Goal: Information Seeking & Learning: Check status

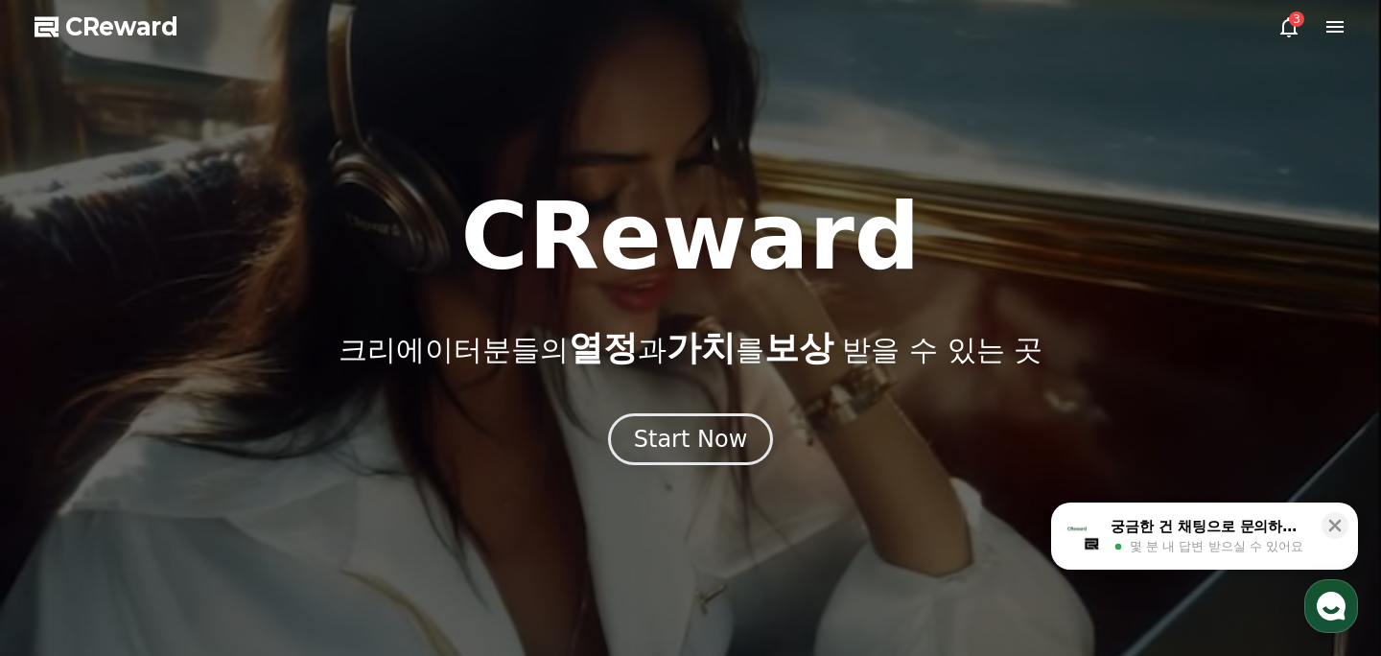
click at [693, 432] on div "Start Now" at bounding box center [691, 439] width 114 height 31
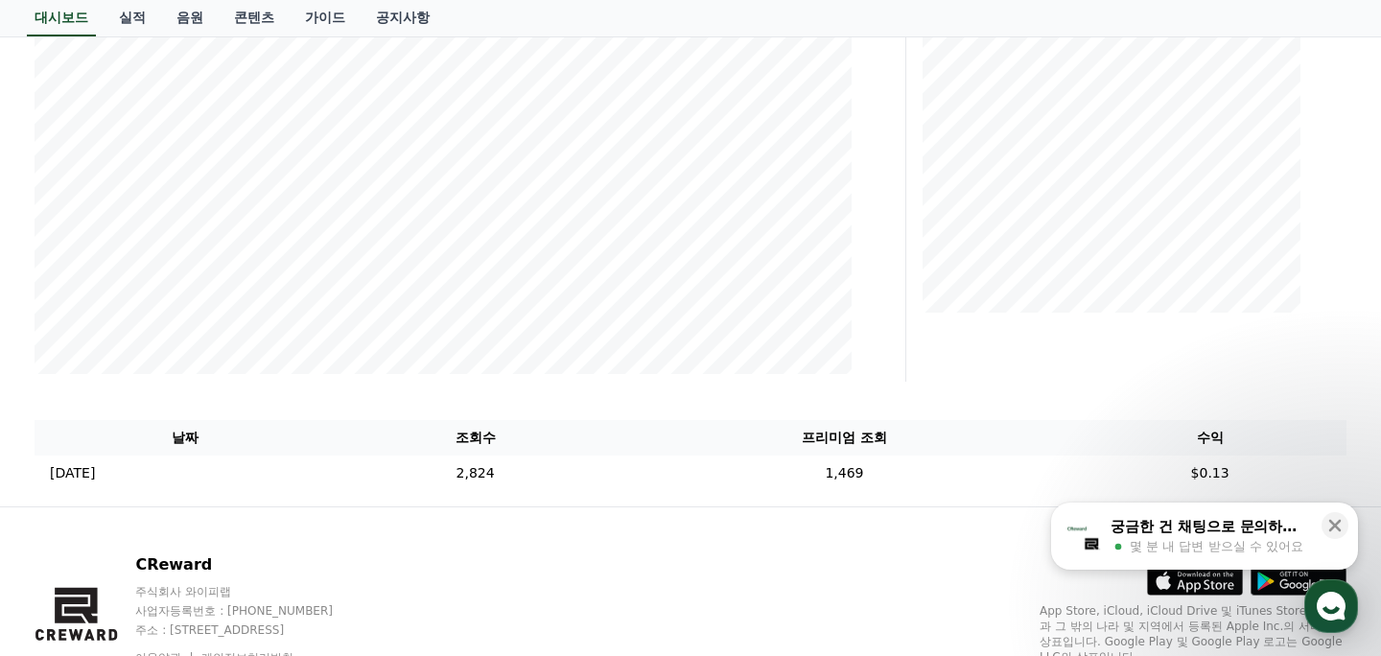
scroll to position [472, 0]
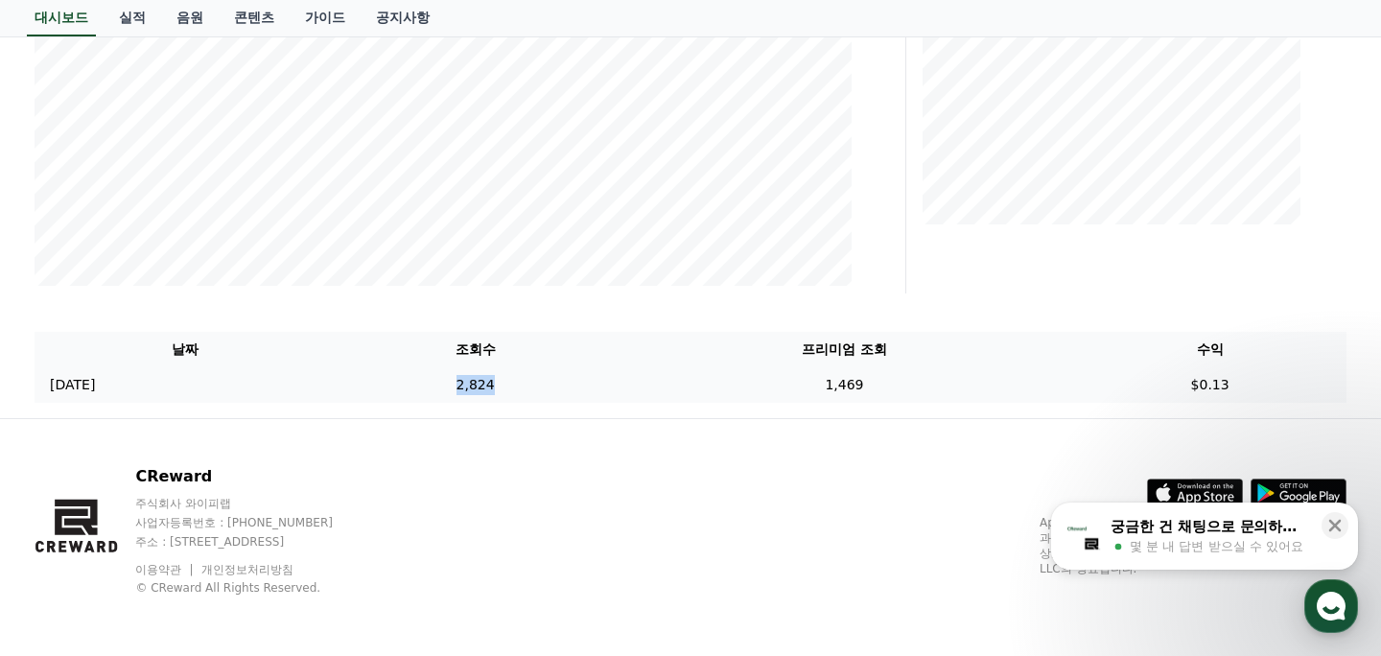
drag, startPoint x: 521, startPoint y: 385, endPoint x: 639, endPoint y: 388, distance: 118.0
click at [615, 388] on td "2,824" at bounding box center [475, 384] width 280 height 35
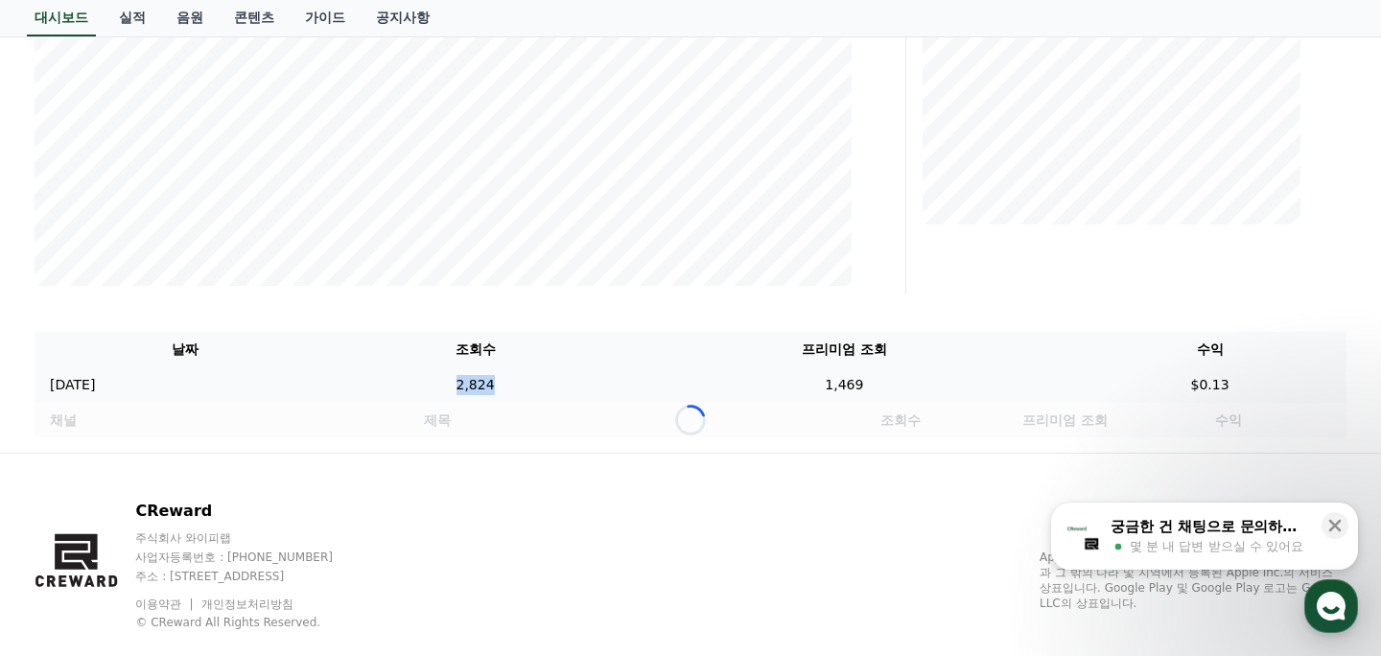
click at [615, 388] on td "2,824" at bounding box center [475, 384] width 280 height 35
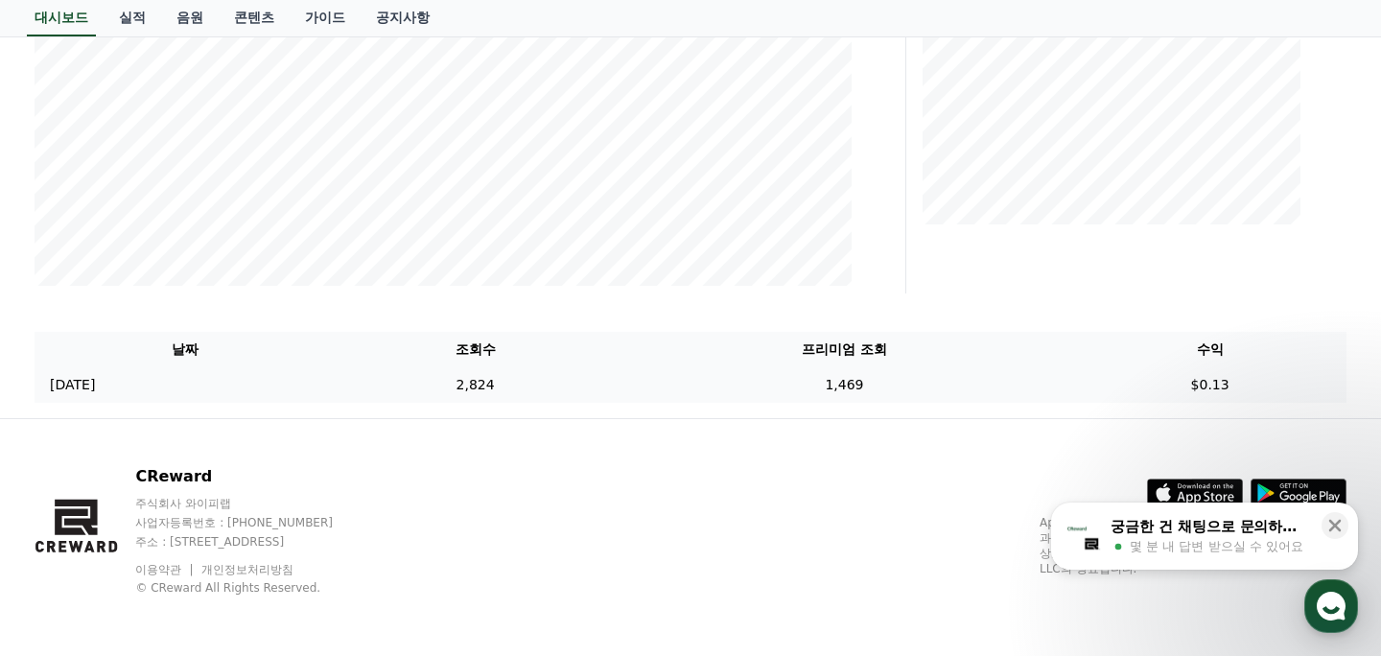
click at [615, 388] on td "2,824" at bounding box center [475, 384] width 280 height 35
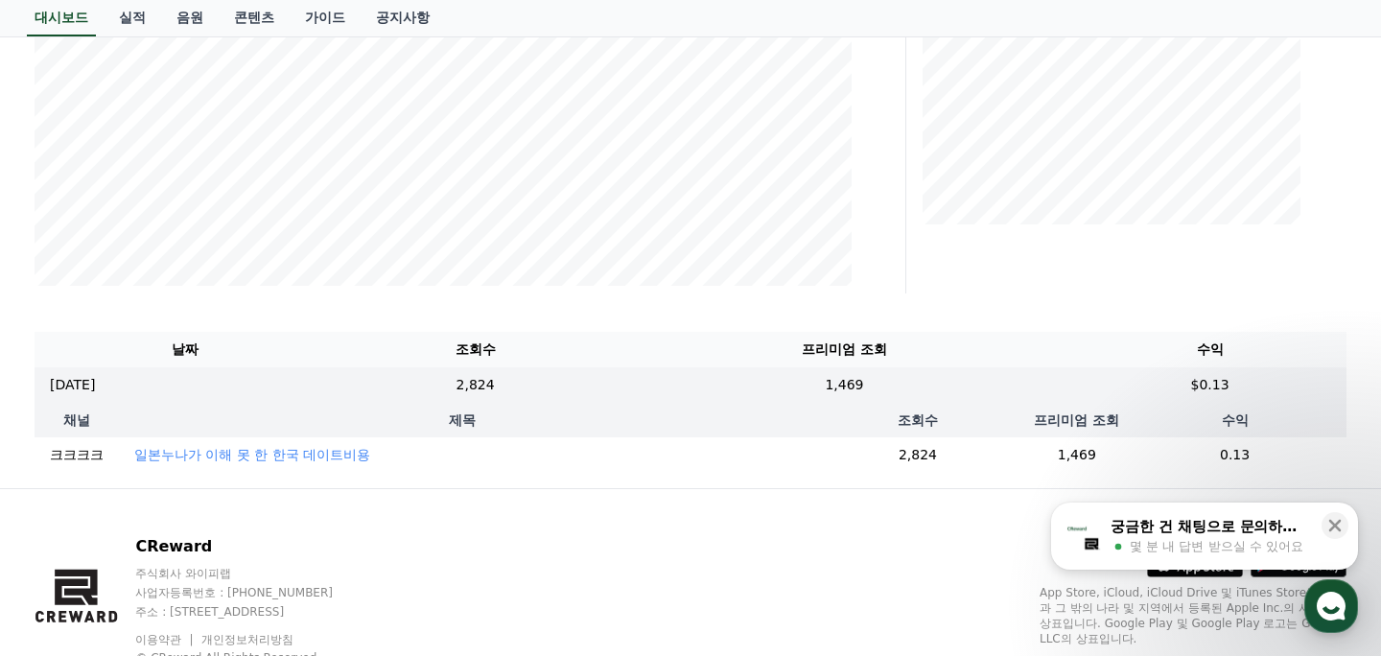
click at [273, 457] on p "일본누나가 이해 못 한 한국 데이트비용" at bounding box center [252, 454] width 236 height 19
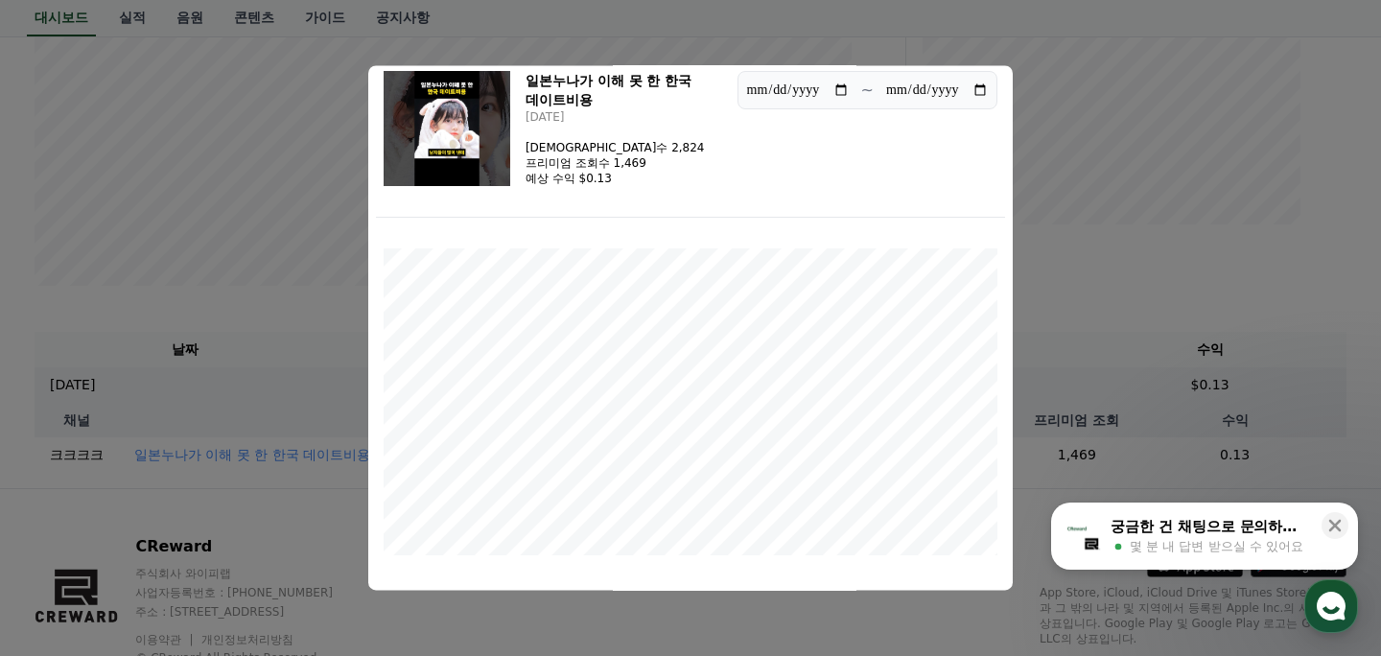
scroll to position [30, 0]
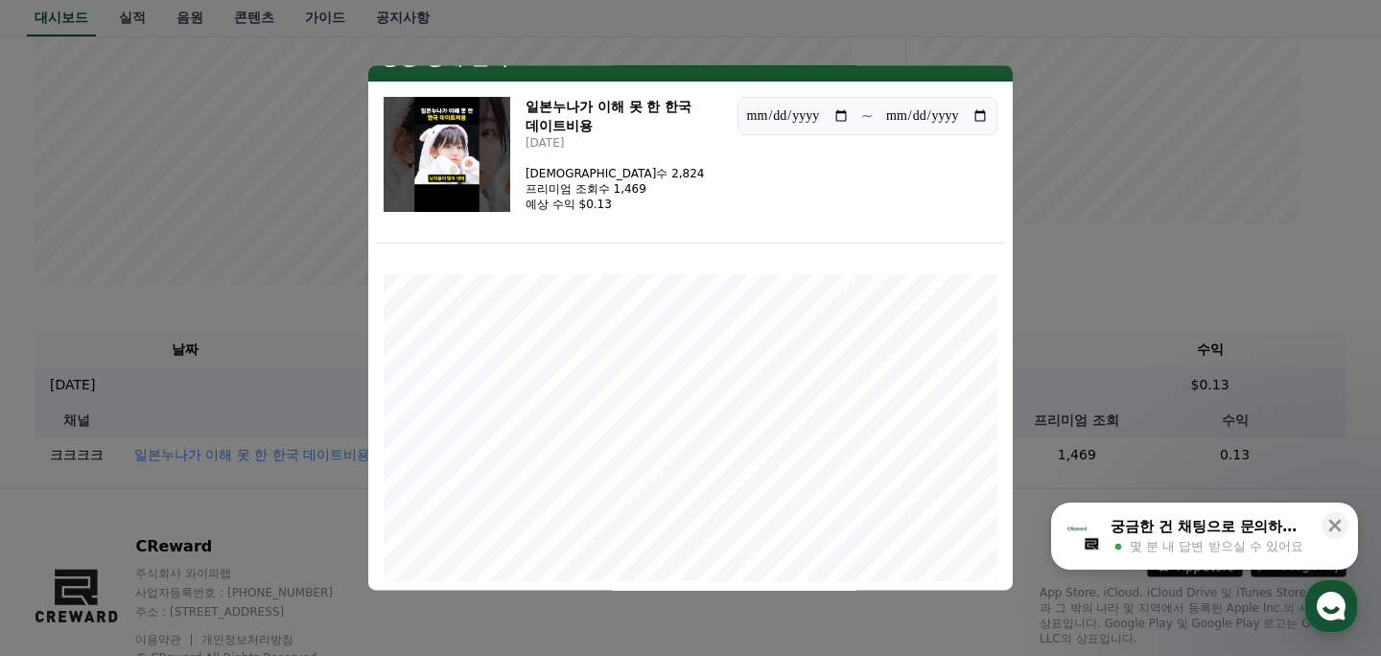
click at [1052, 154] on button "close modal" at bounding box center [690, 328] width 1381 height 656
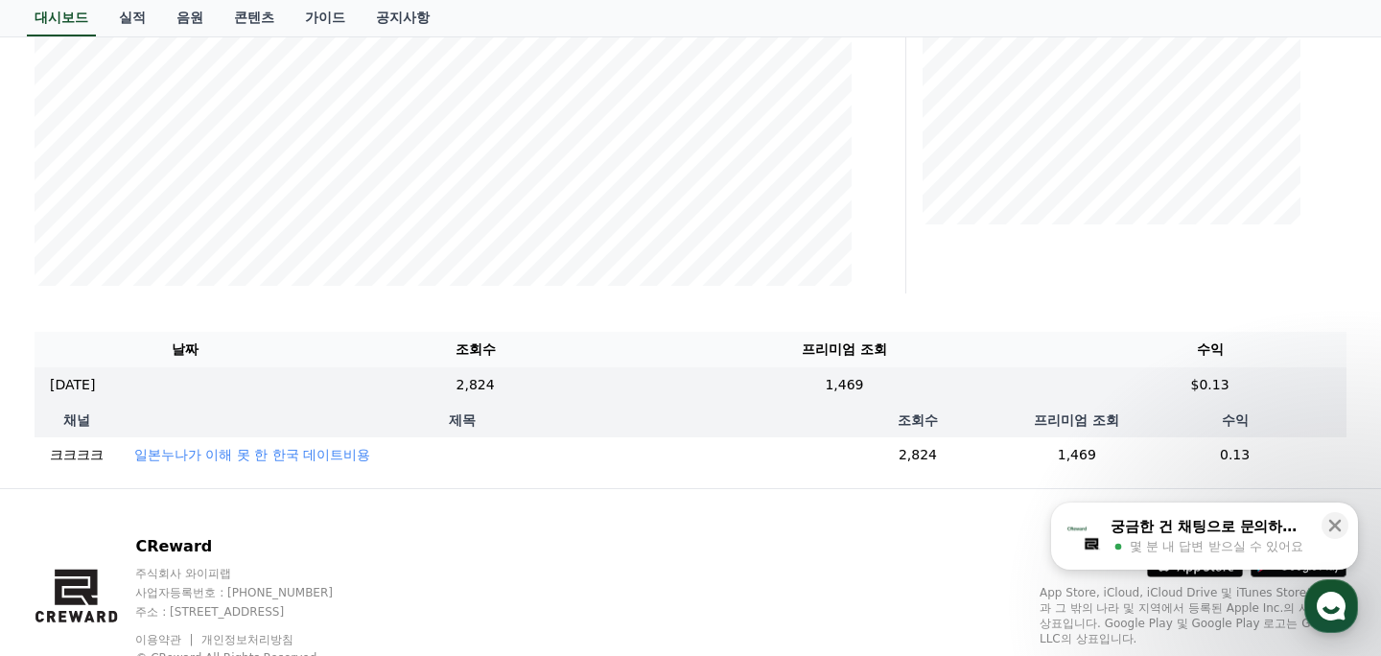
drag, startPoint x: 1214, startPoint y: 455, endPoint x: 1254, endPoint y: 455, distance: 39.3
click at [1254, 455] on td "0.13" at bounding box center [1234, 454] width 223 height 35
drag, startPoint x: 880, startPoint y: 425, endPoint x: 880, endPoint y: 495, distance: 70.0
click at [880, 491] on div "**********" at bounding box center [690, 127] width 1381 height 1199
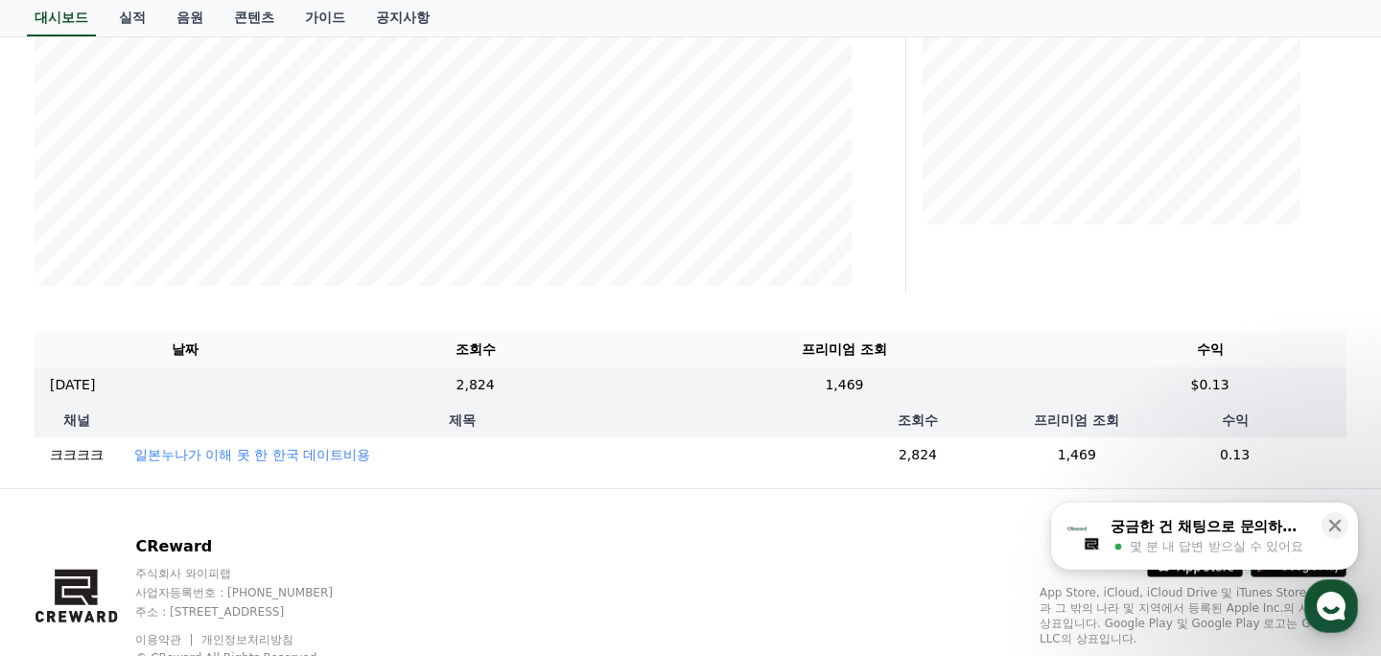
click at [880, 495] on div "CReward 주식회사 와이피랩 사업자등록번호 : [PHONE_NUMBER] 주소 : [STREET_ADDRESS] 이용약관 개인정보처리방침 …" at bounding box center [690, 608] width 1343 height 238
drag, startPoint x: 864, startPoint y: 422, endPoint x: 864, endPoint y: 478, distance: 55.6
click at [864, 463] on table "채널 제목 조회수 프리미엄 조회 수익 크크크크 일본누나가 이해 못 한 한국 데이트비용 2,824 1,469 0.13" at bounding box center [691, 438] width 1312 height 70
click at [864, 478] on div "날짜 조회수 프리미엄 조회 수익 [DATE] 09/19 2,824 1,469 $0.13 채널 제목 조회수 프리미엄 조회 수익 크크크크 일본누나…" at bounding box center [690, 402] width 1327 height 156
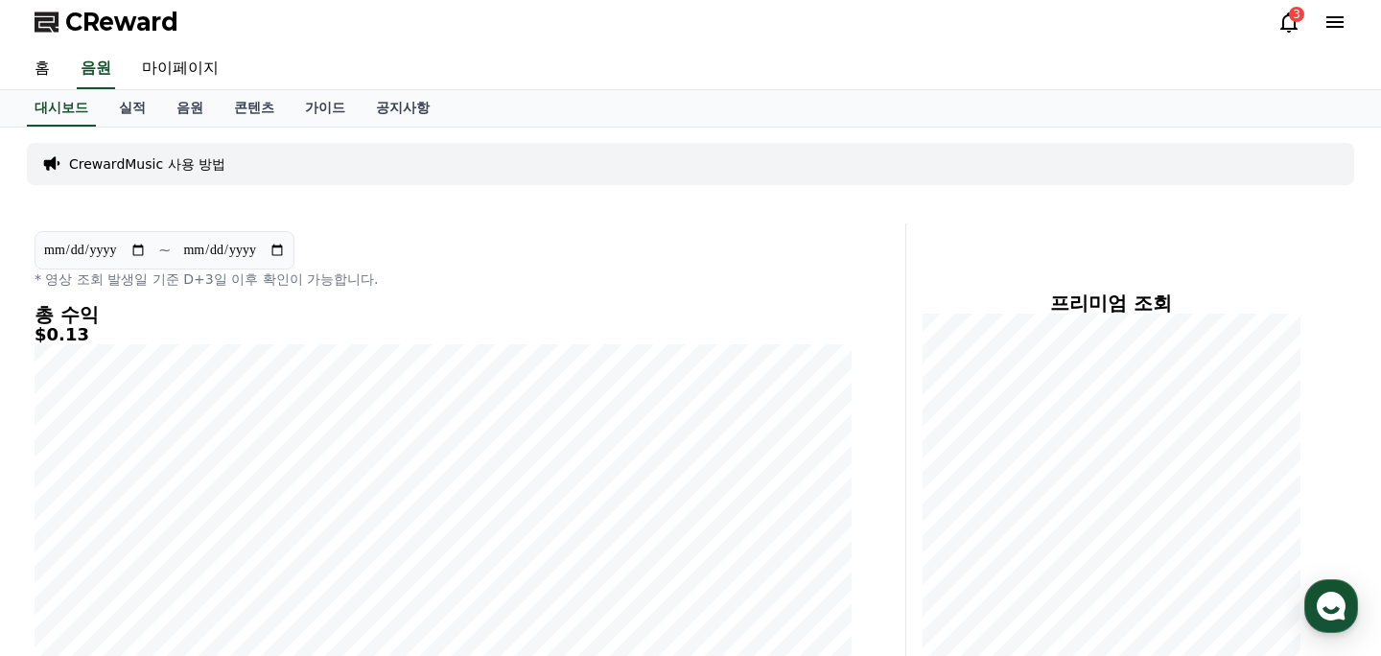
scroll to position [0, 0]
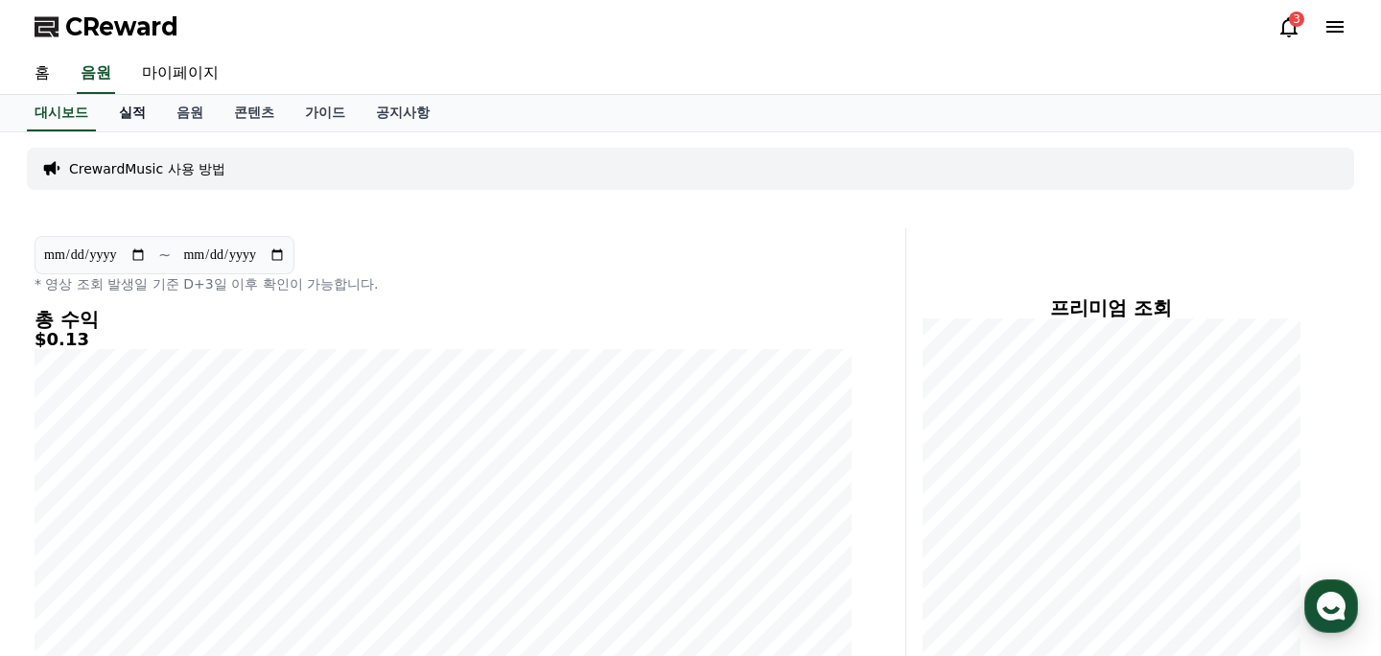
click at [124, 119] on link "실적" at bounding box center [133, 113] width 58 height 36
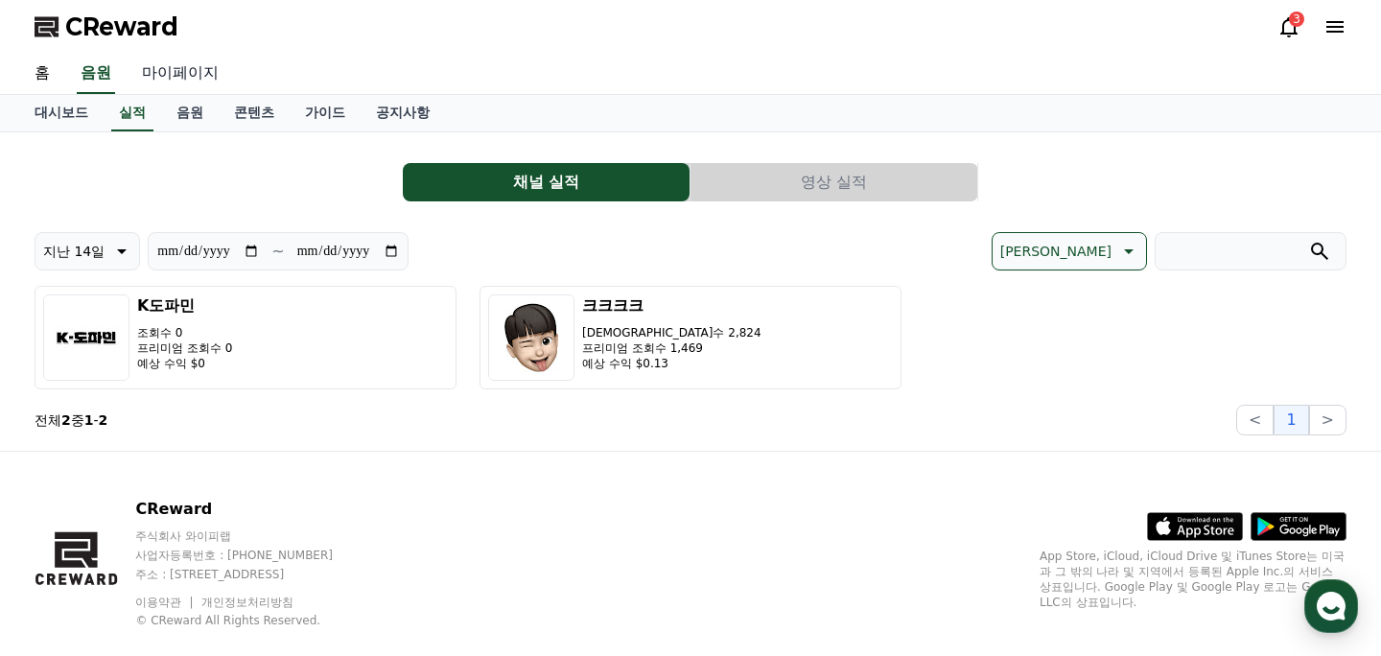
click at [153, 72] on link "마이페이지" at bounding box center [180, 74] width 107 height 40
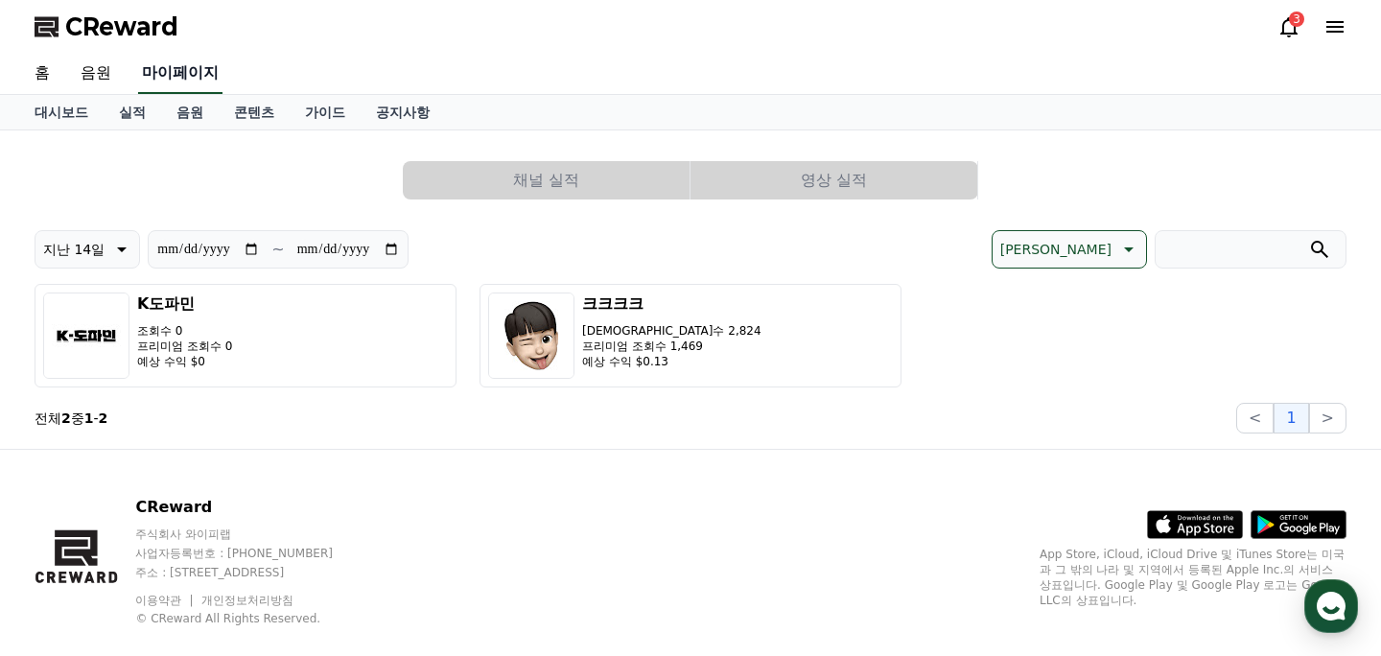
select select "**********"
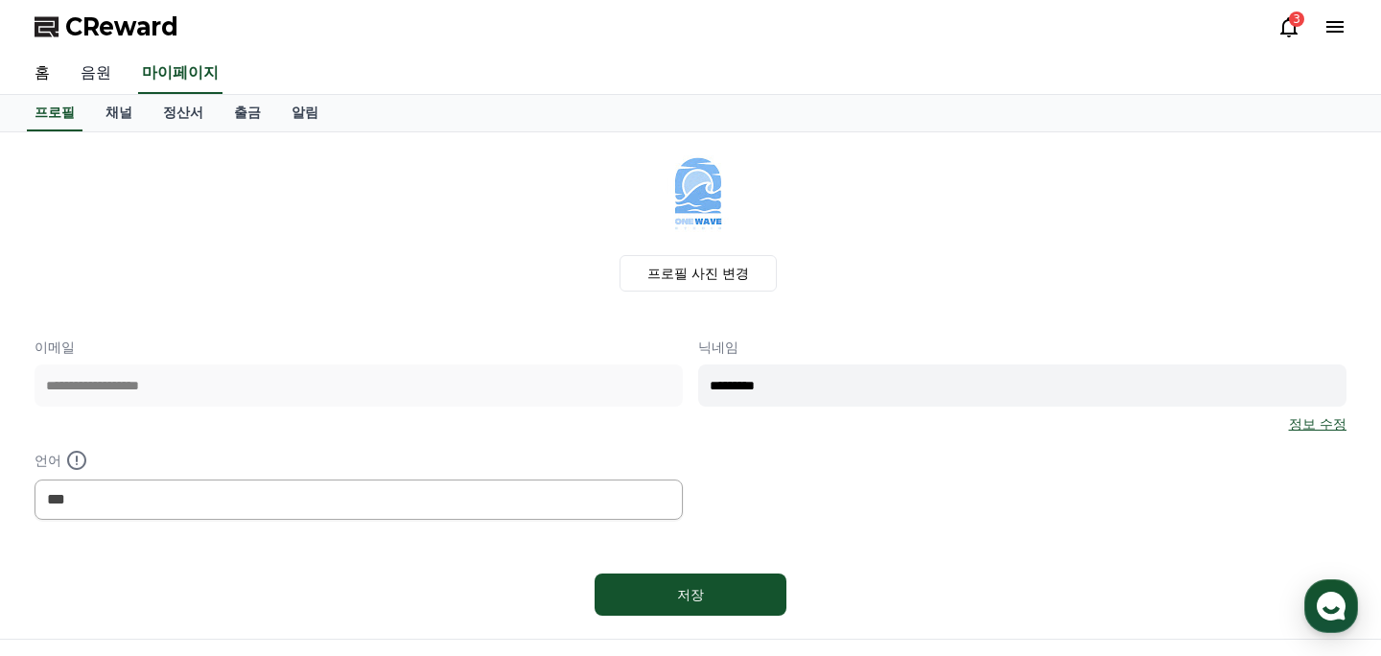
click at [75, 77] on link "음원" at bounding box center [95, 74] width 61 height 40
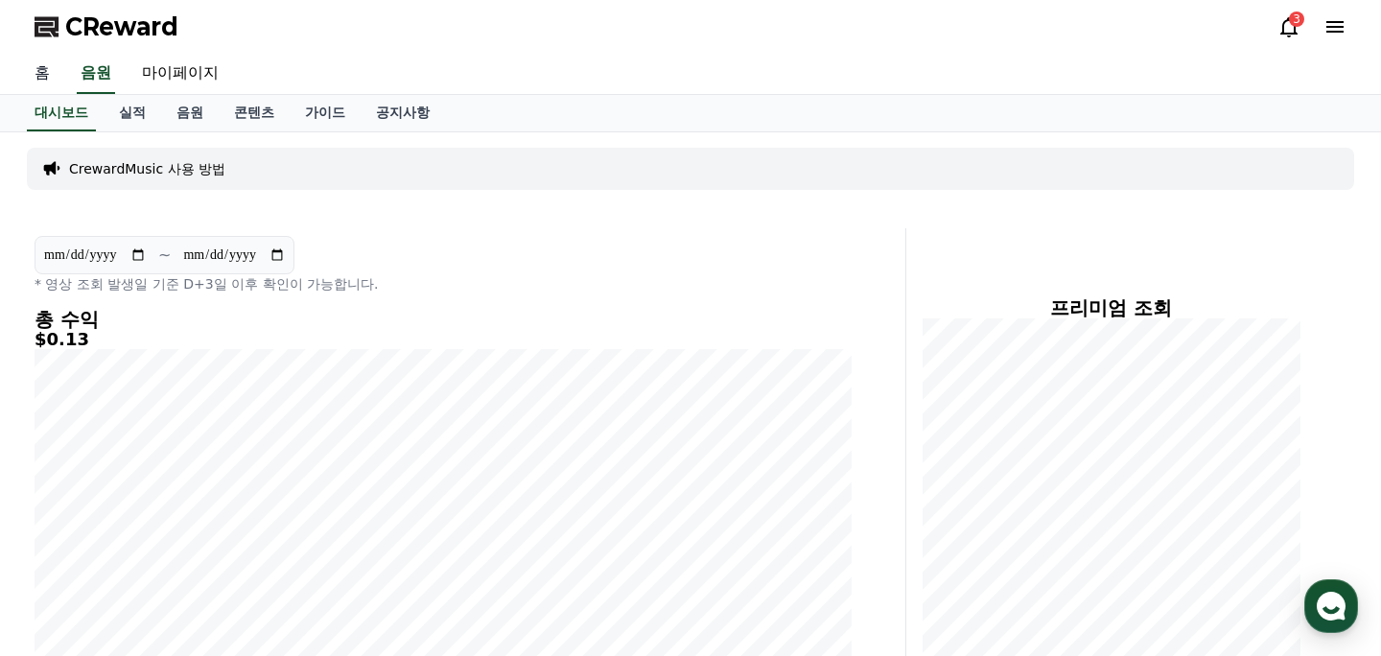
click at [32, 71] on link "홈" at bounding box center [42, 74] width 46 height 40
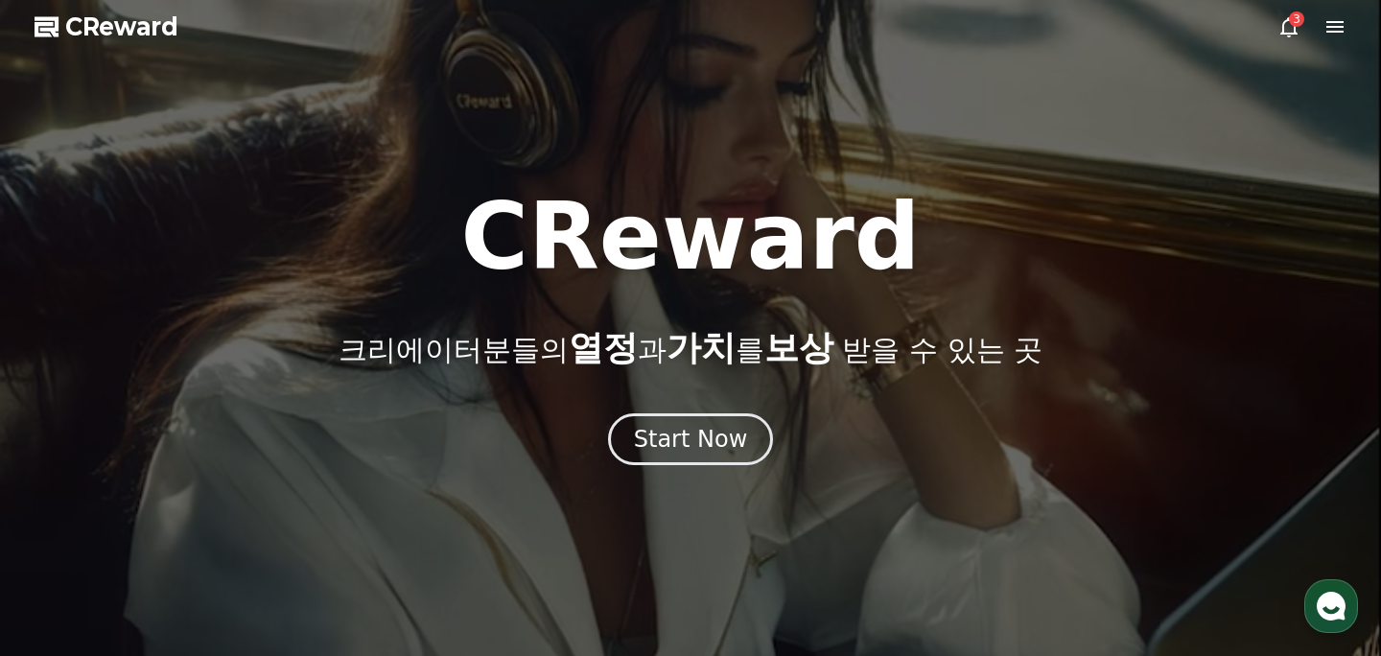
click at [83, 82] on div at bounding box center [690, 328] width 1381 height 656
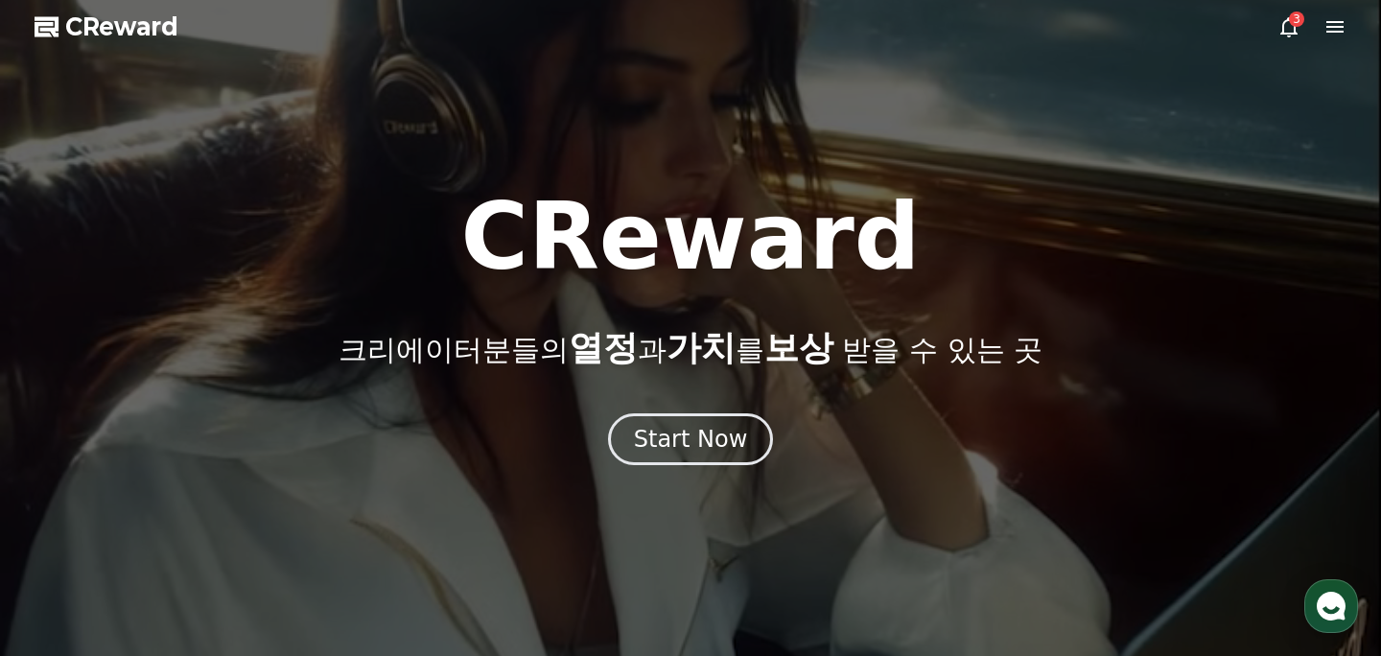
click at [764, 455] on div "Start Now" at bounding box center [690, 439] width 1381 height 52
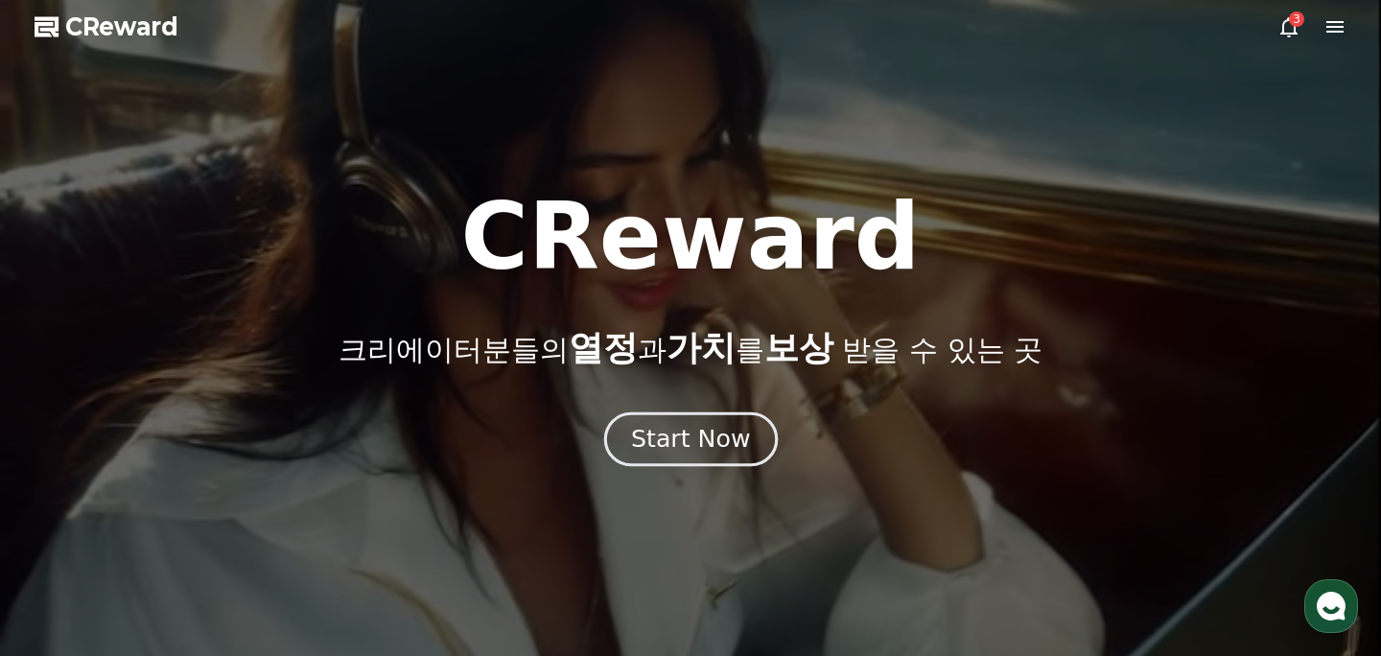
click at [679, 421] on button "Start Now" at bounding box center [690, 439] width 174 height 55
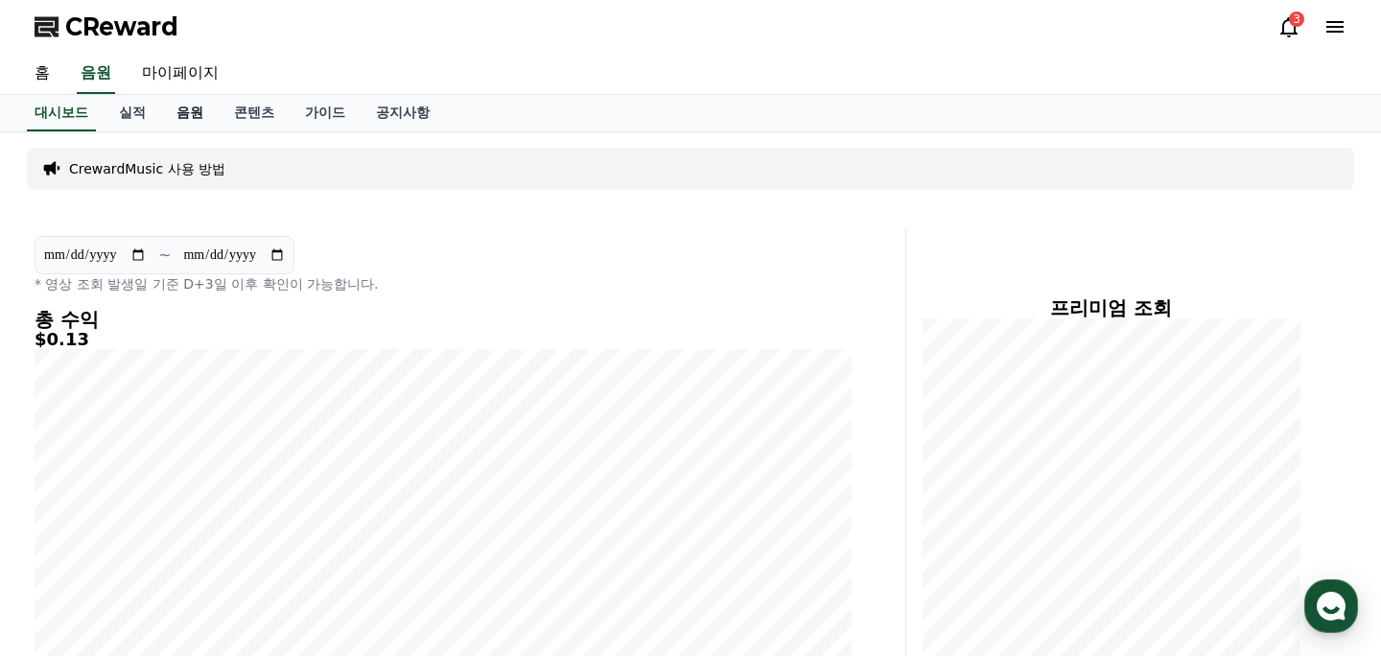
click at [175, 104] on link "음원" at bounding box center [190, 113] width 58 height 36
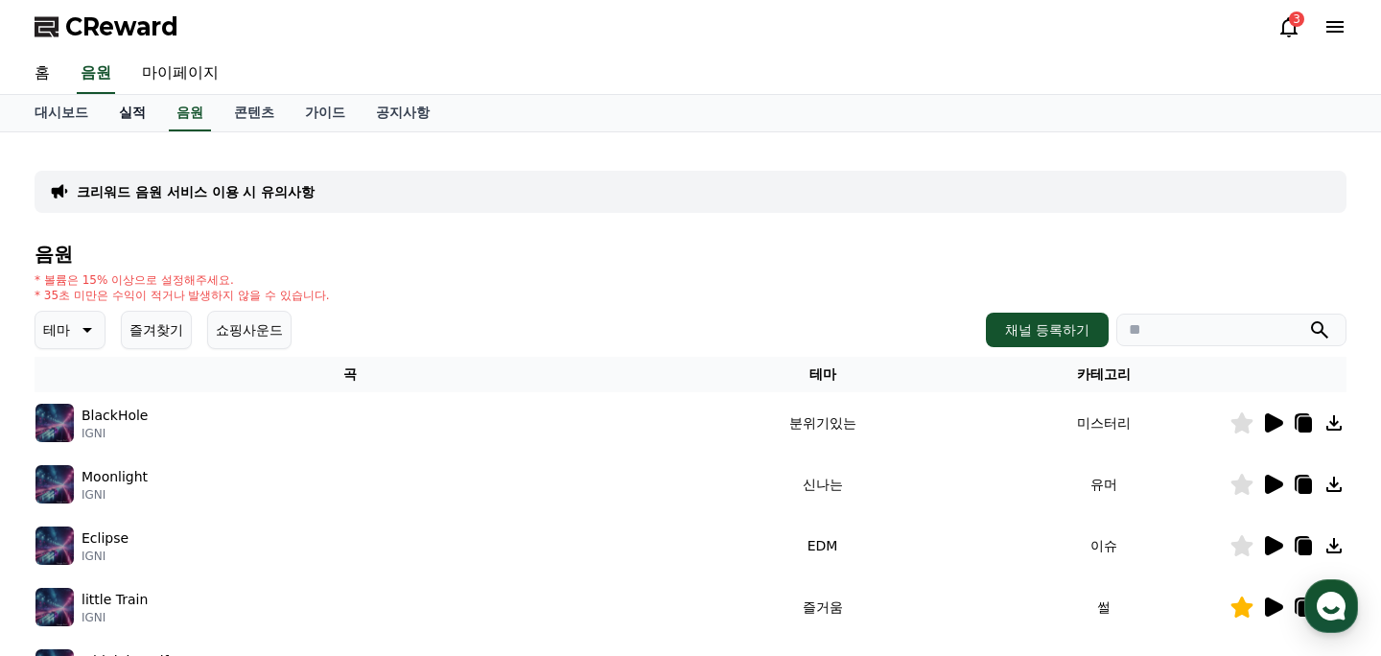
click at [129, 116] on link "실적" at bounding box center [133, 113] width 58 height 36
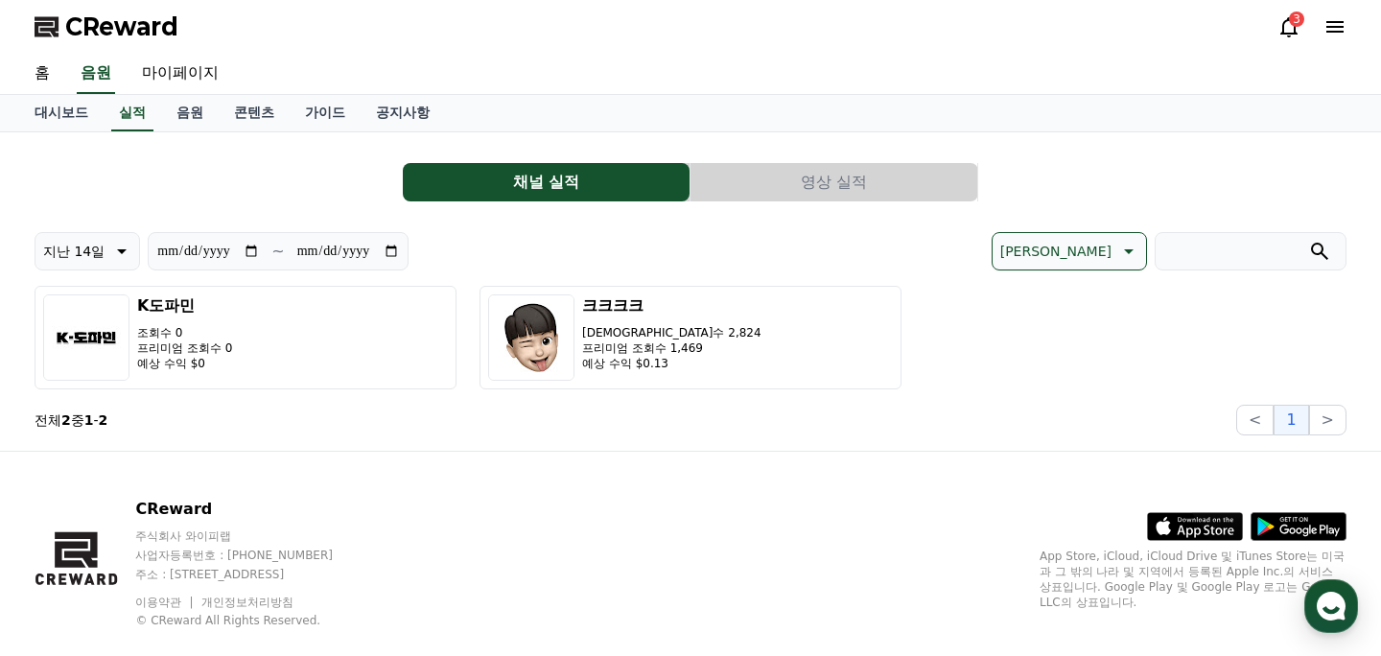
click at [763, 171] on button "영상 실적" at bounding box center [834, 182] width 287 height 38
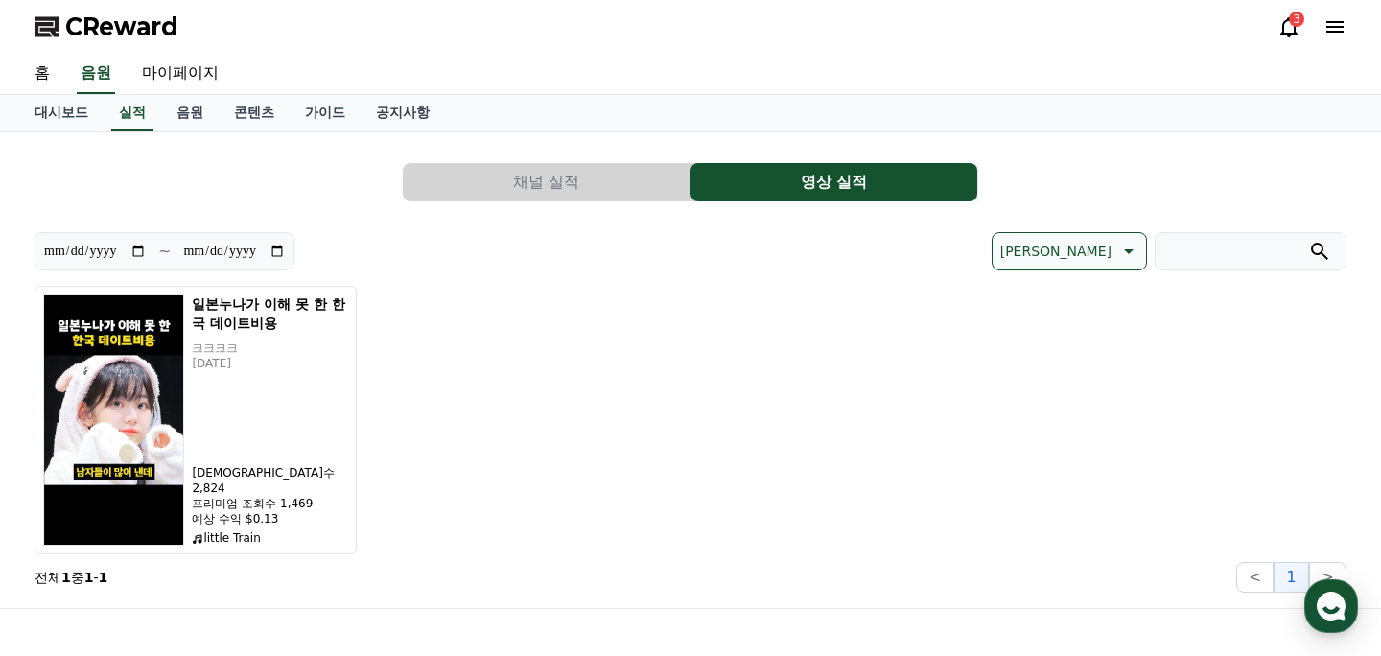
click at [641, 178] on button "채널 실적" at bounding box center [546, 182] width 287 height 38
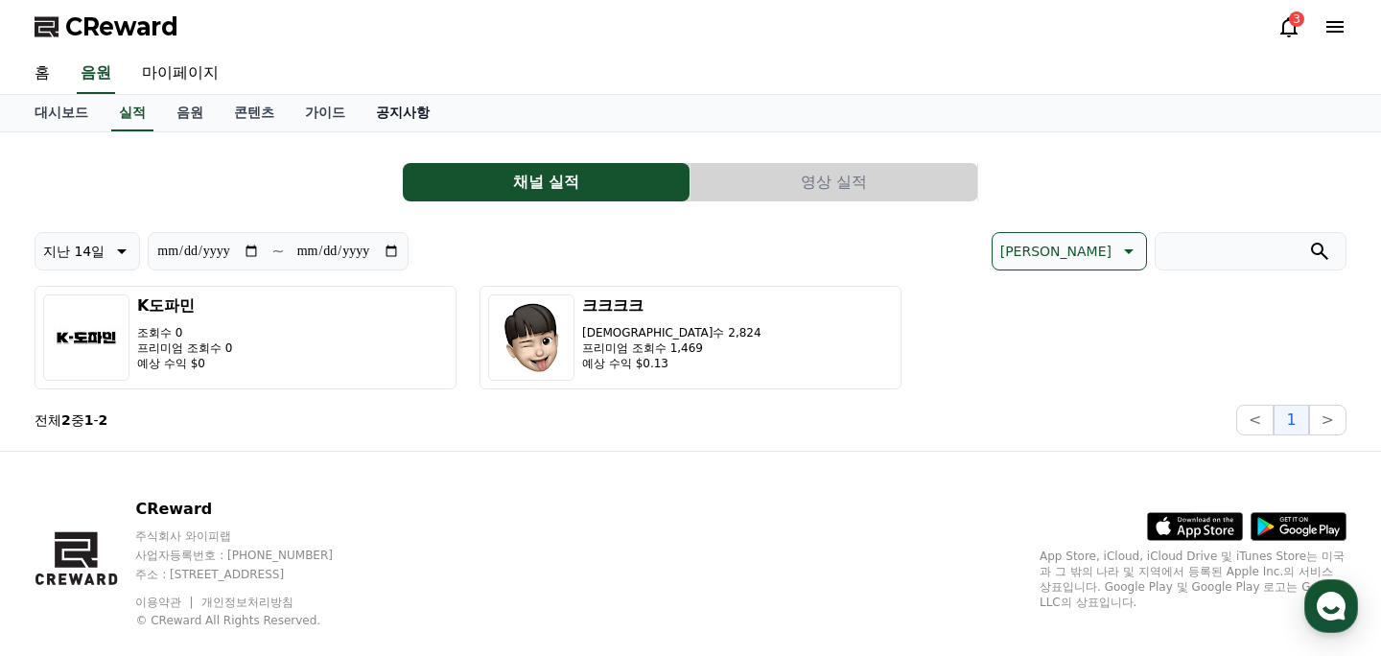
click at [389, 118] on link "공지사항" at bounding box center [403, 113] width 84 height 36
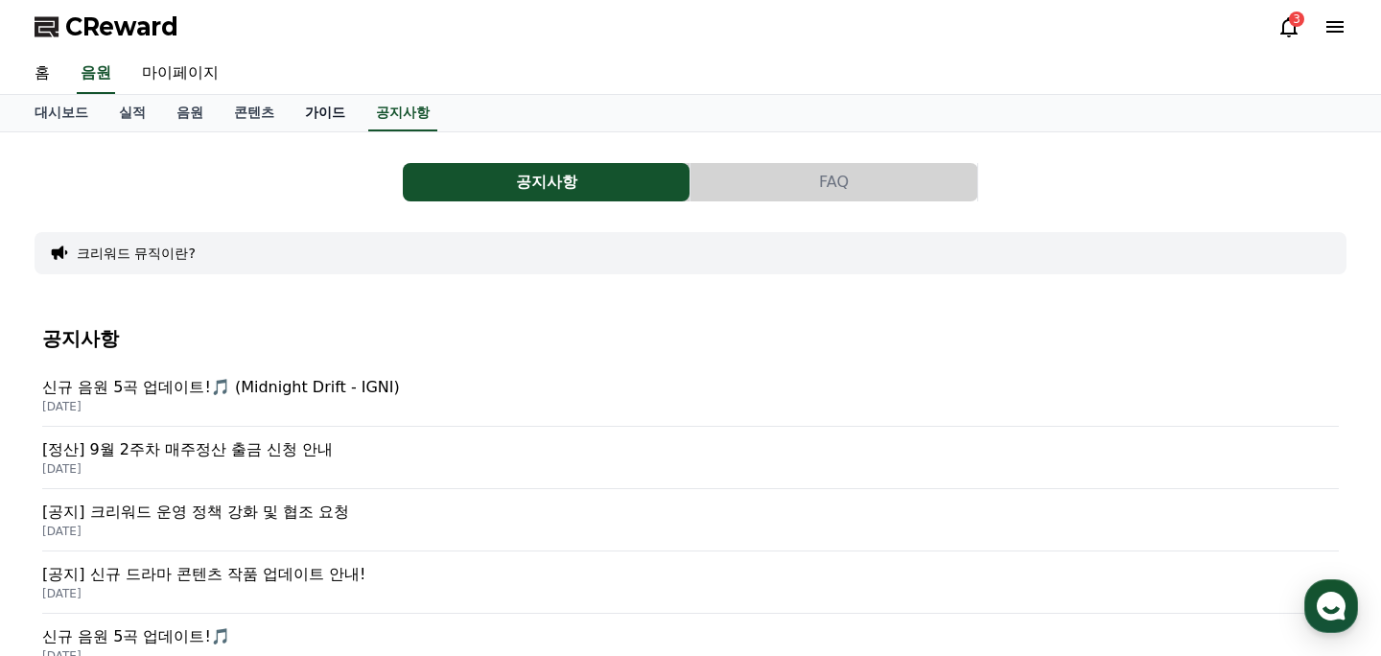
click at [305, 113] on link "가이드" at bounding box center [325, 113] width 71 height 36
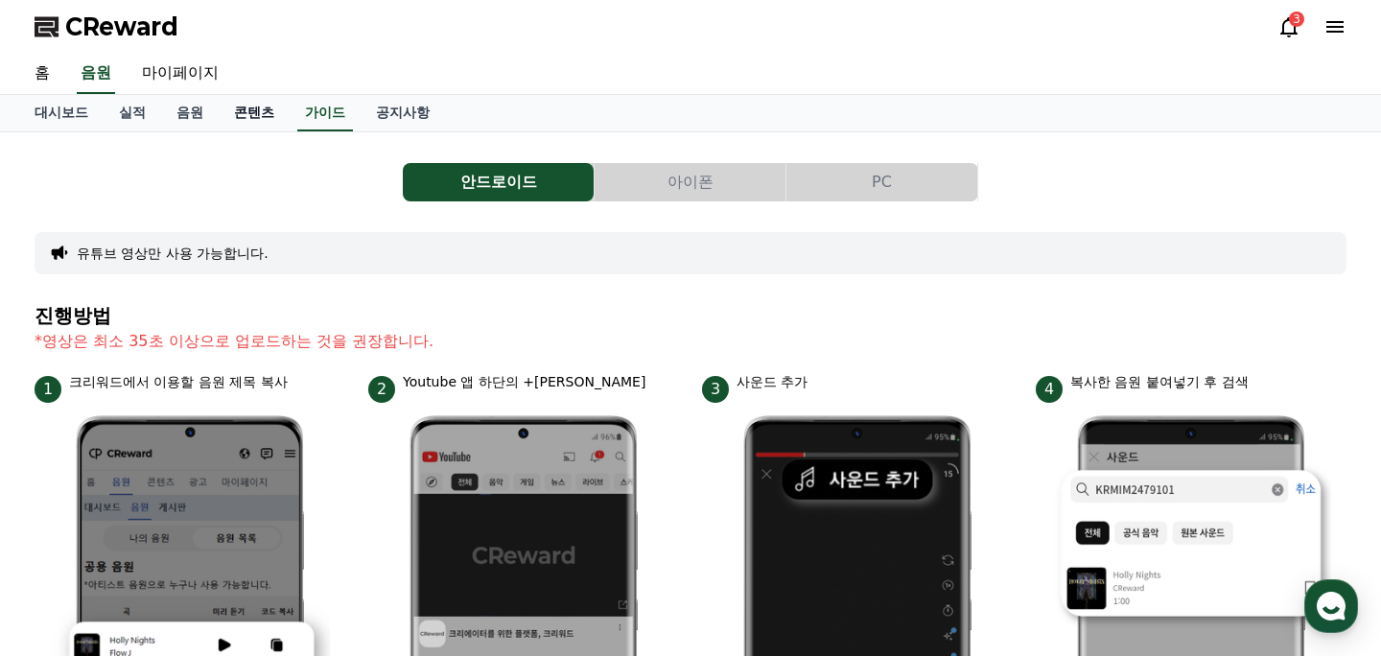
click at [235, 129] on link "콘텐츠" at bounding box center [254, 113] width 71 height 36
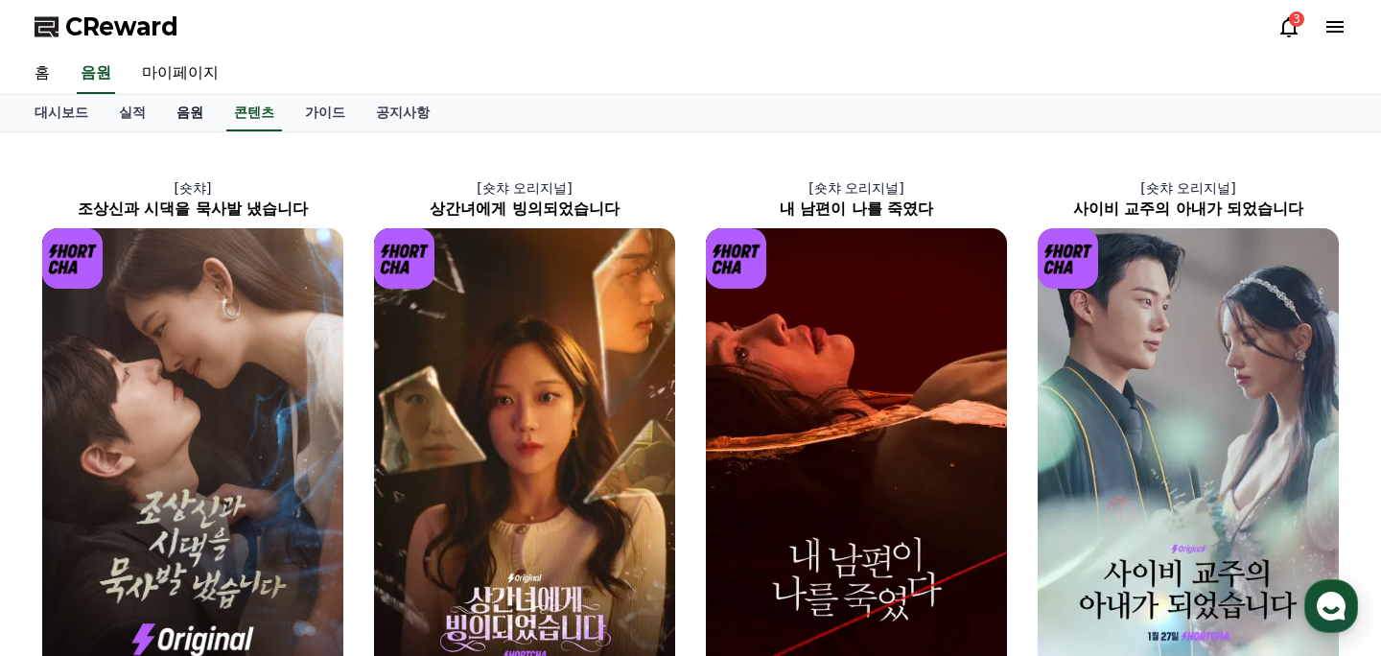
click at [188, 114] on link "음원" at bounding box center [190, 113] width 58 height 36
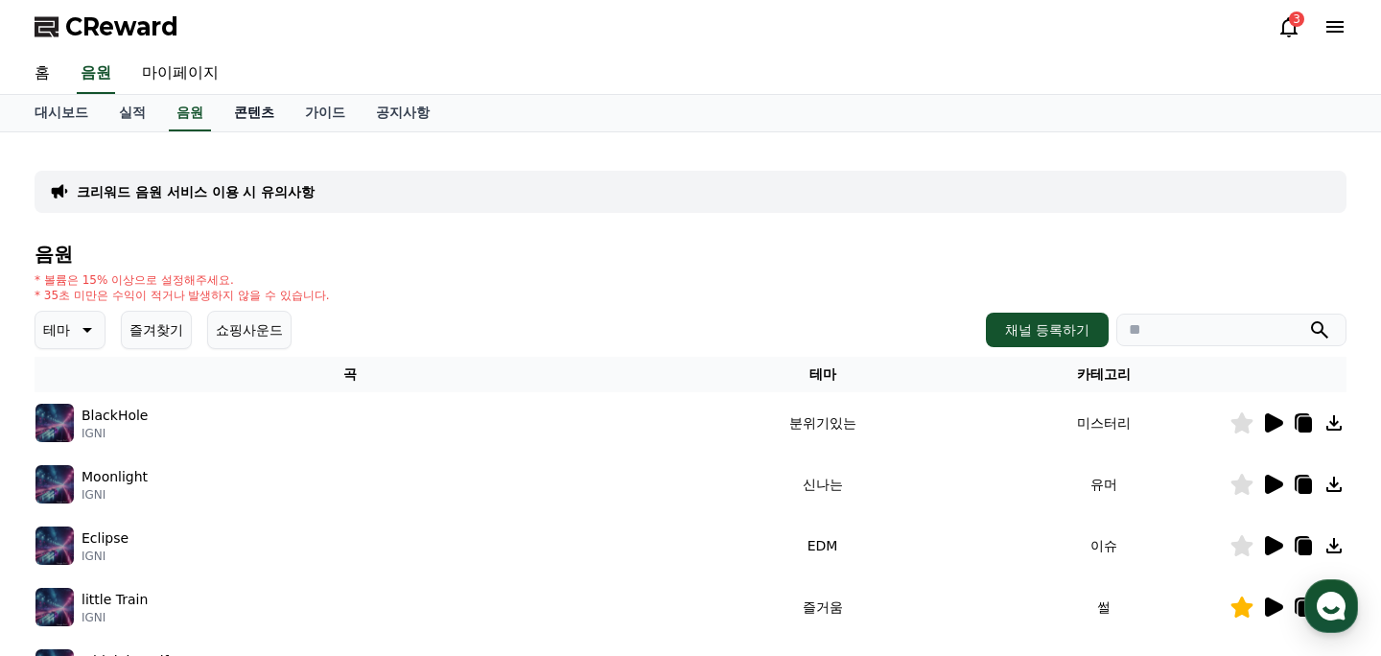
click at [245, 114] on link "콘텐츠" at bounding box center [254, 113] width 71 height 36
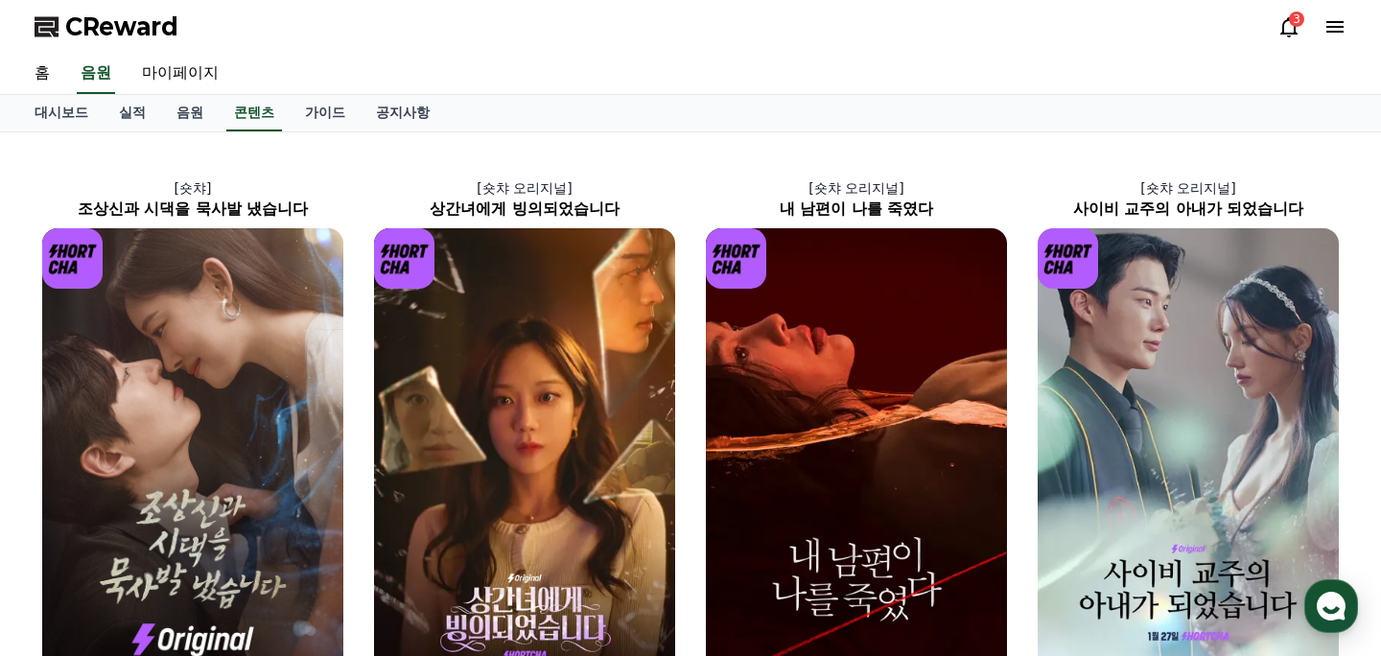
click at [1287, 25] on icon at bounding box center [1289, 26] width 23 height 23
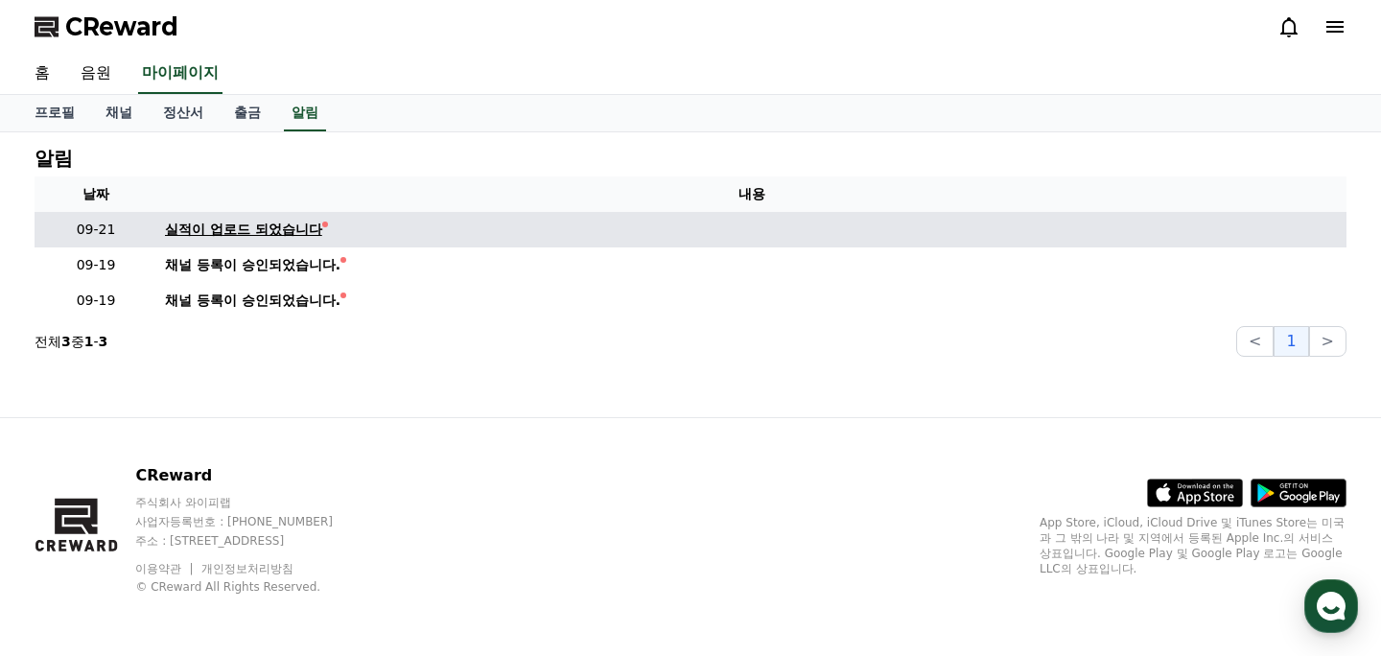
click at [256, 233] on div "실적이 업로드 되었습니다" at bounding box center [243, 230] width 157 height 20
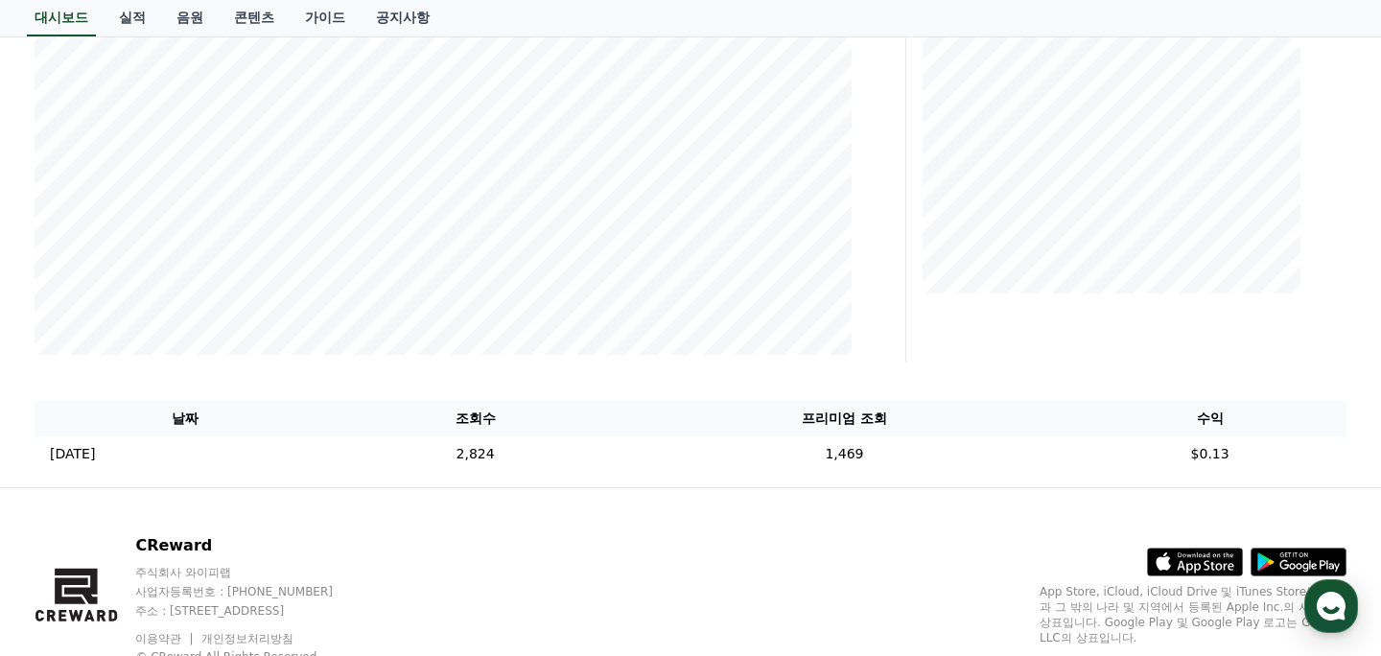
scroll to position [473, 0]
